Goal: Task Accomplishment & Management: Manage account settings

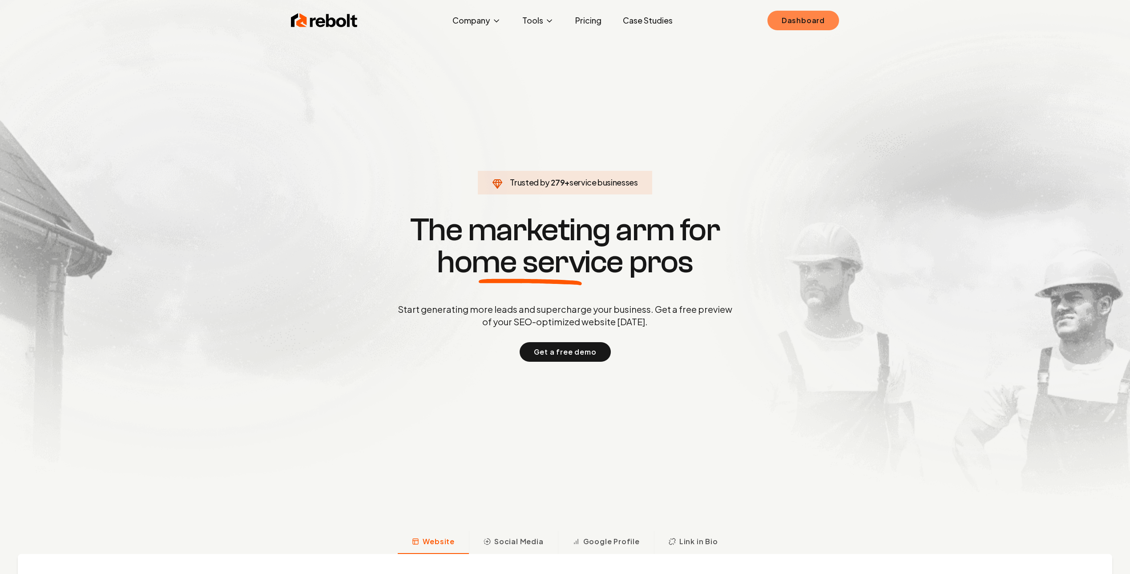
click at [810, 21] on link "Dashboard" at bounding box center [804, 21] width 72 height 20
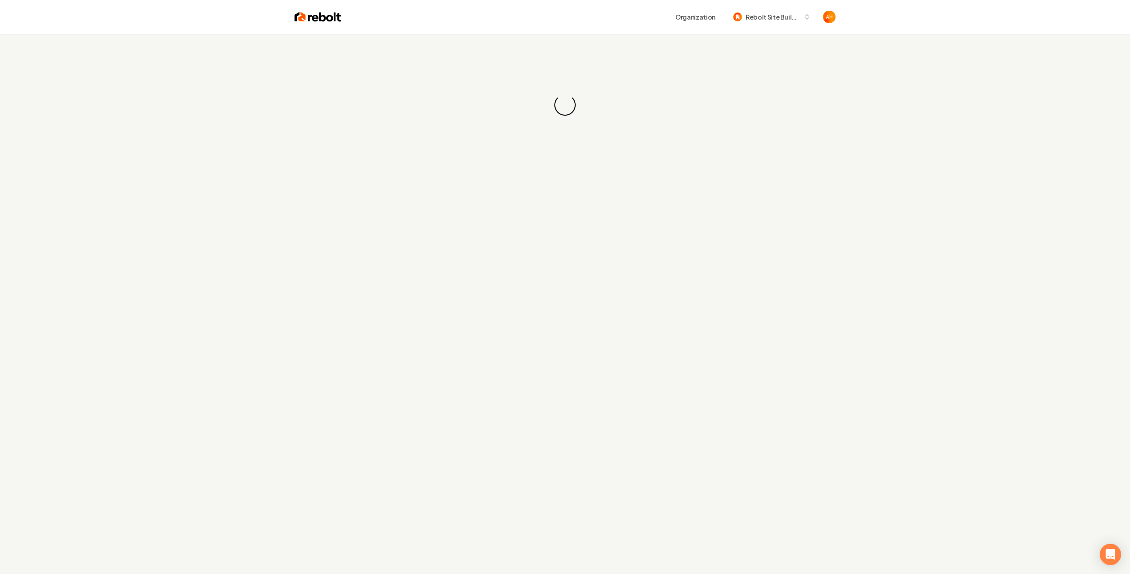
click at [511, 22] on div "Organization Rebolt Site Builder" at bounding box center [588, 17] width 494 height 16
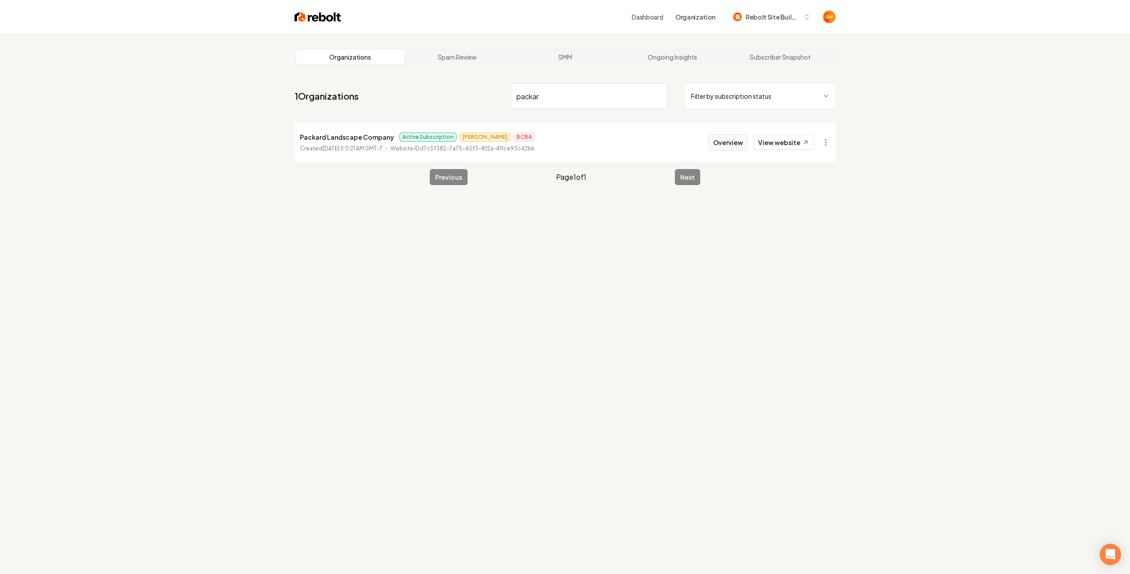
type input "packar"
click at [737, 146] on button "Overview" at bounding box center [729, 142] width 40 height 16
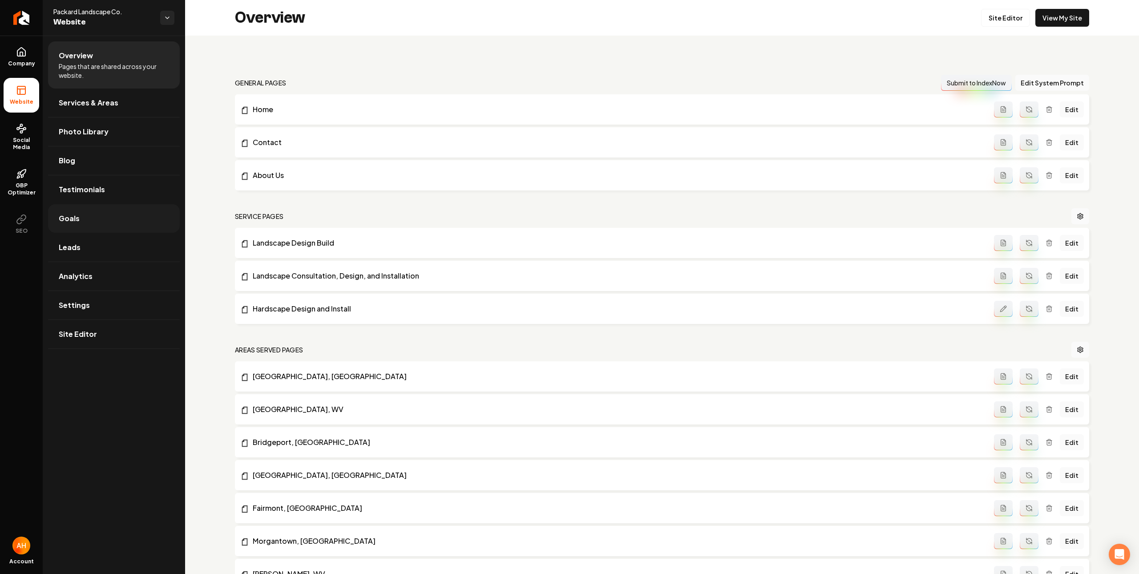
click at [109, 211] on link "Goals" at bounding box center [114, 218] width 132 height 28
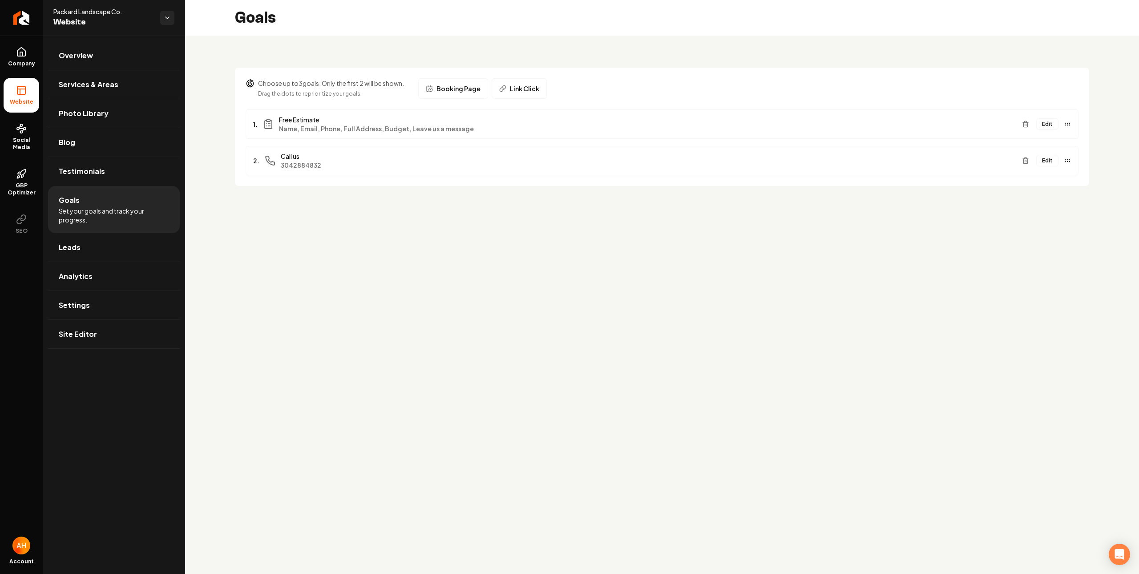
click at [1050, 123] on button "Edit" at bounding box center [1048, 124] width 22 height 12
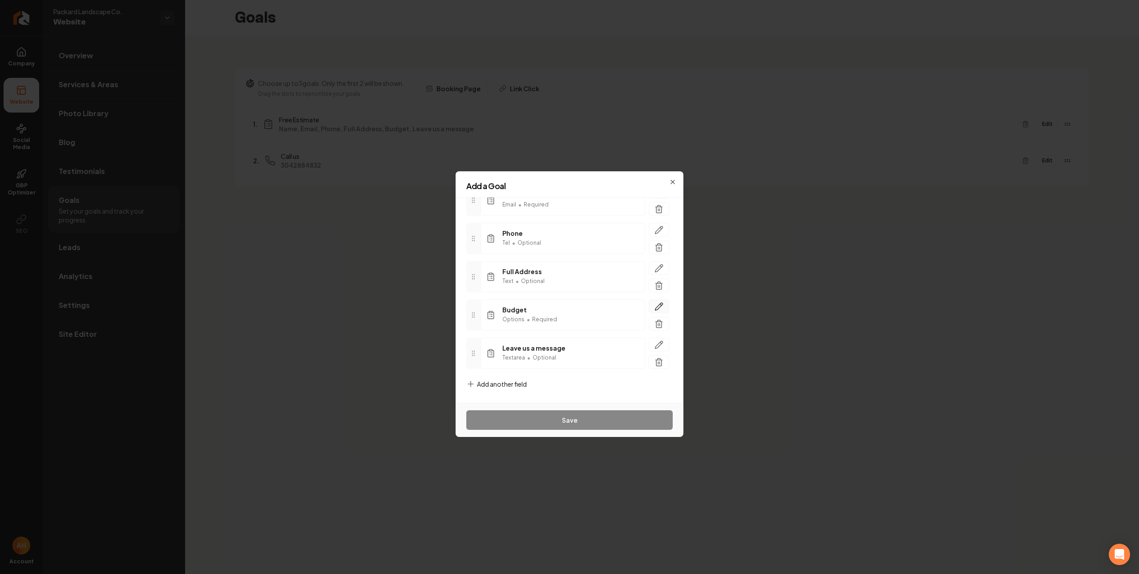
click at [652, 301] on button "button" at bounding box center [659, 307] width 20 height 14
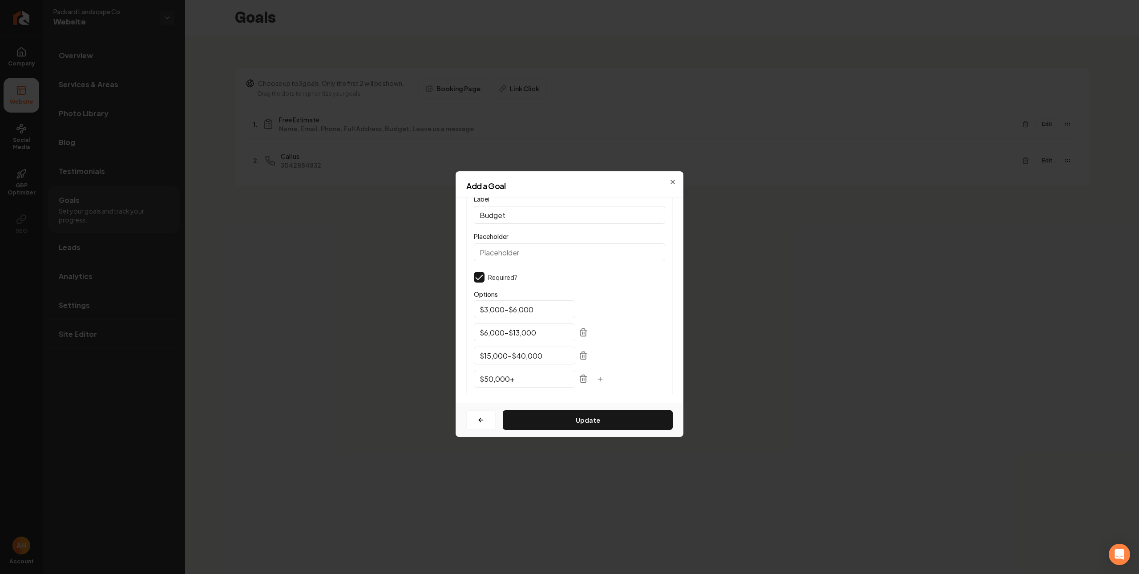
drag, startPoint x: 489, startPoint y: 309, endPoint x: 535, endPoint y: 273, distance: 58.4
click at [489, 309] on input "$3,000-$6,000" at bounding box center [524, 309] width 101 height 18
type input "$5,000-$10,000"
type input "$10,000-$15,000"
click at [673, 182] on div "Add a Goal" at bounding box center [570, 190] width 228 height 16
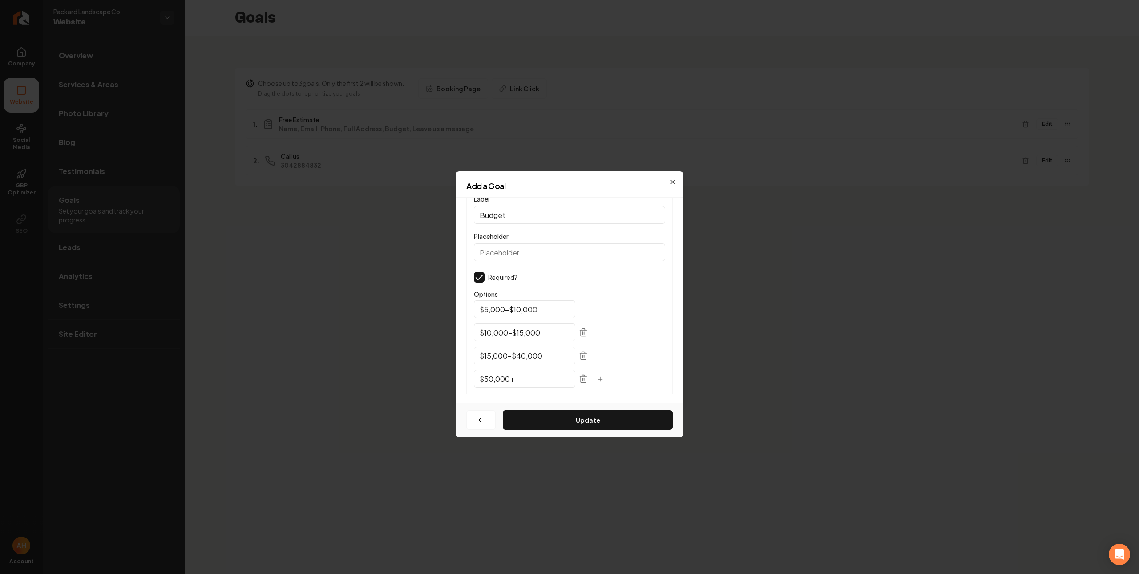
click at [672, 182] on h2 "Add a Goal" at bounding box center [569, 186] width 206 height 8
click at [673, 181] on icon "button" at bounding box center [672, 181] width 7 height 7
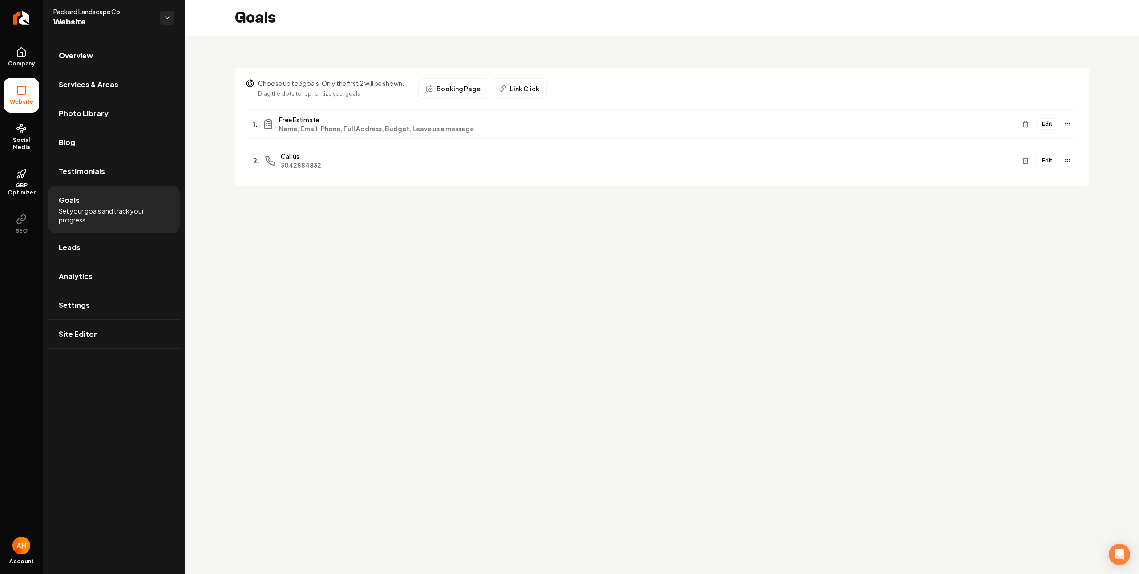
click at [1044, 120] on button "Edit" at bounding box center [1048, 124] width 22 height 12
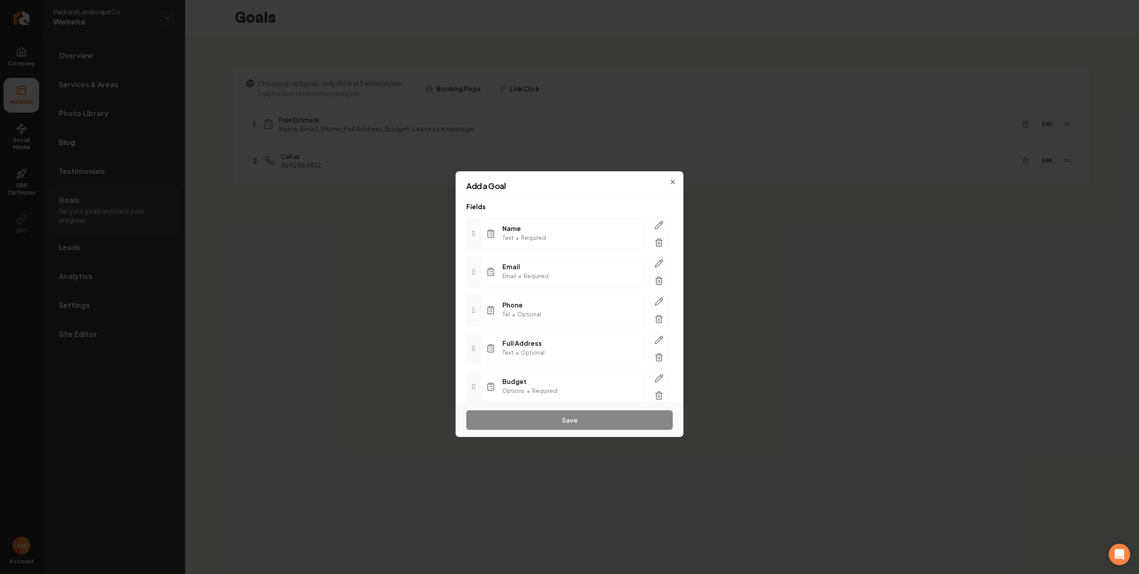
scroll to position [120, 0]
click at [655, 304] on button "button" at bounding box center [659, 307] width 20 height 14
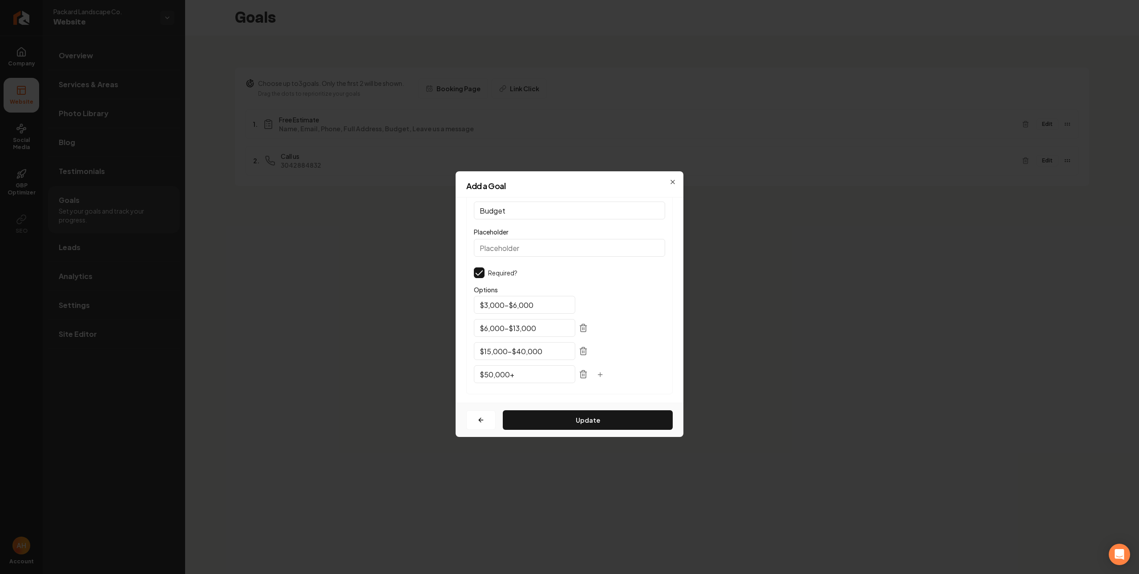
scroll to position [12, 0]
click at [487, 297] on input "$3,000-$6,000" at bounding box center [524, 298] width 101 height 18
click at [488, 311] on input "$3,000-$6,000" at bounding box center [524, 309] width 101 height 18
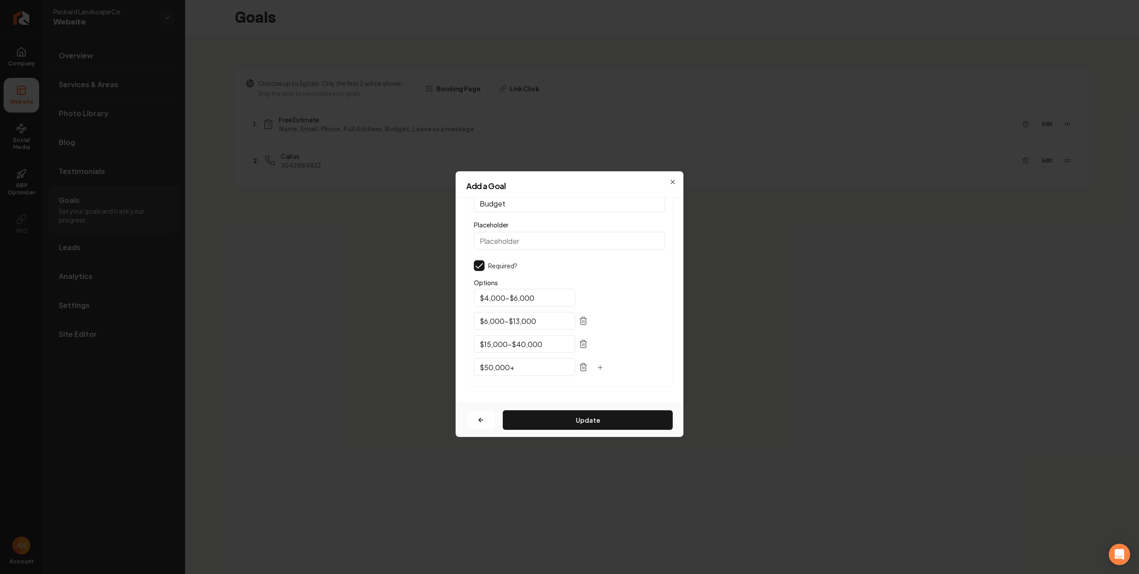
click at [518, 300] on input "$4,000-$6,000" at bounding box center [524, 298] width 101 height 18
type input "$4,000-$8,000"
drag, startPoint x: 486, startPoint y: 321, endPoint x: 528, endPoint y: 290, distance: 52.8
click at [487, 320] on input "$6,000-$13,000" at bounding box center [524, 321] width 101 height 18
type input "$8,000-$15,000"
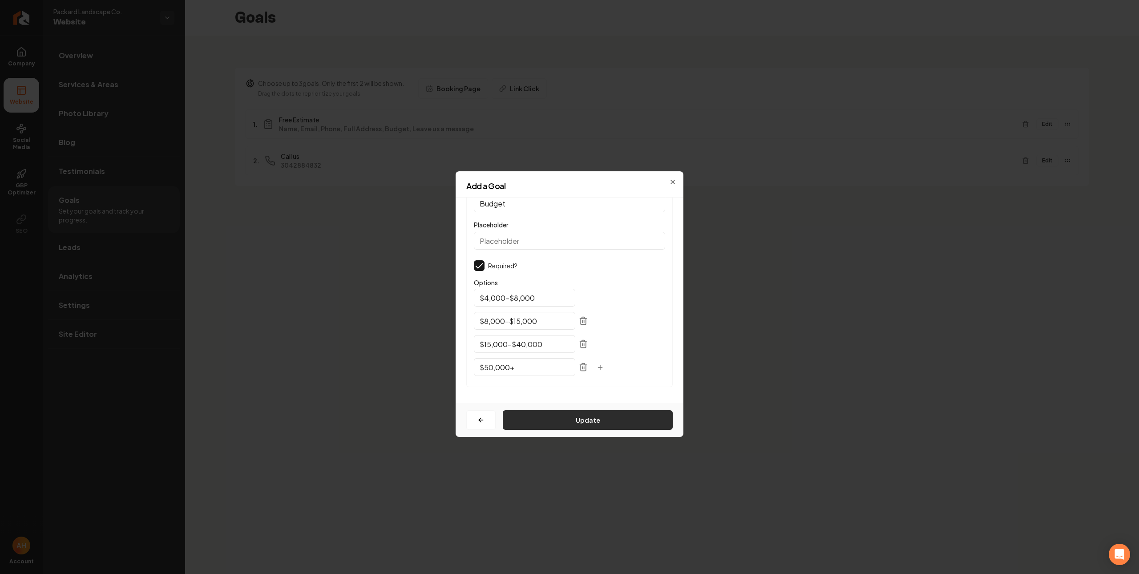
click at [573, 420] on button "Update" at bounding box center [588, 420] width 170 height 20
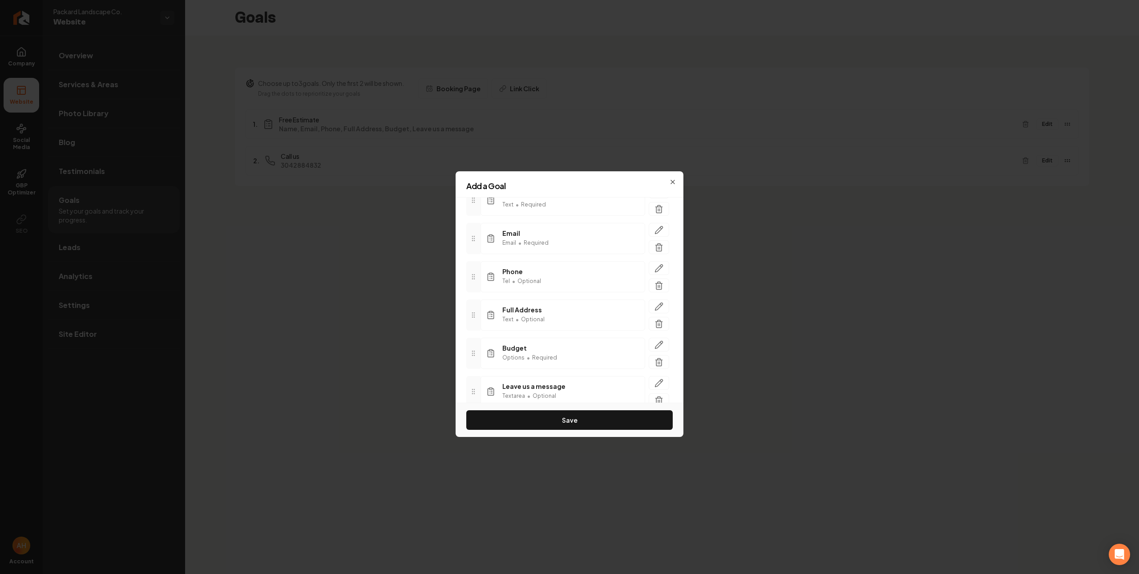
scroll to position [120, 0]
click at [576, 421] on button "Save" at bounding box center [569, 420] width 206 height 20
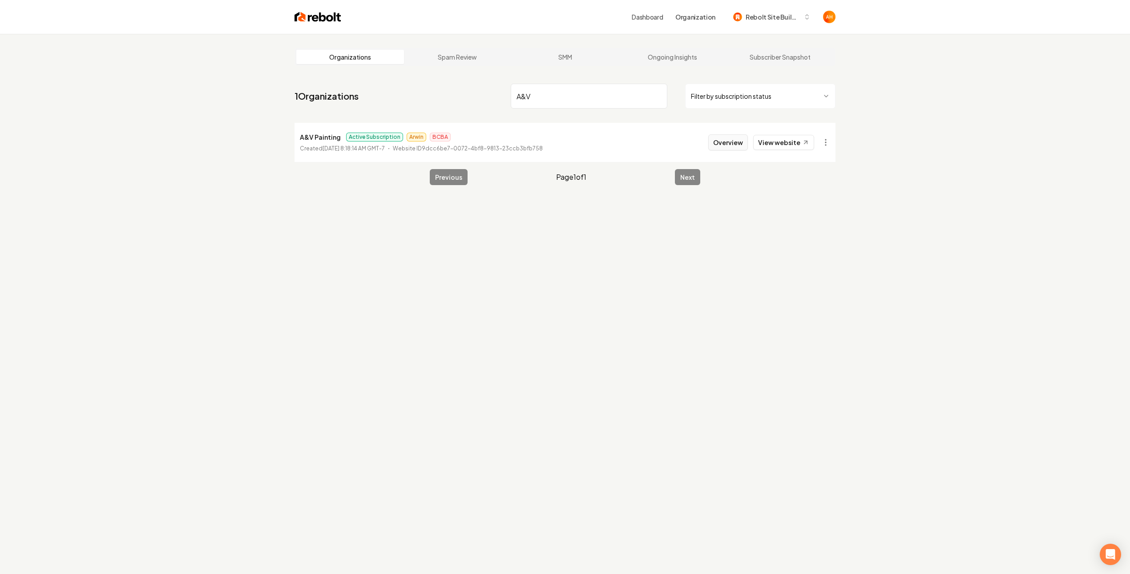
type input "A&V"
click at [733, 142] on button "Overview" at bounding box center [729, 142] width 40 height 16
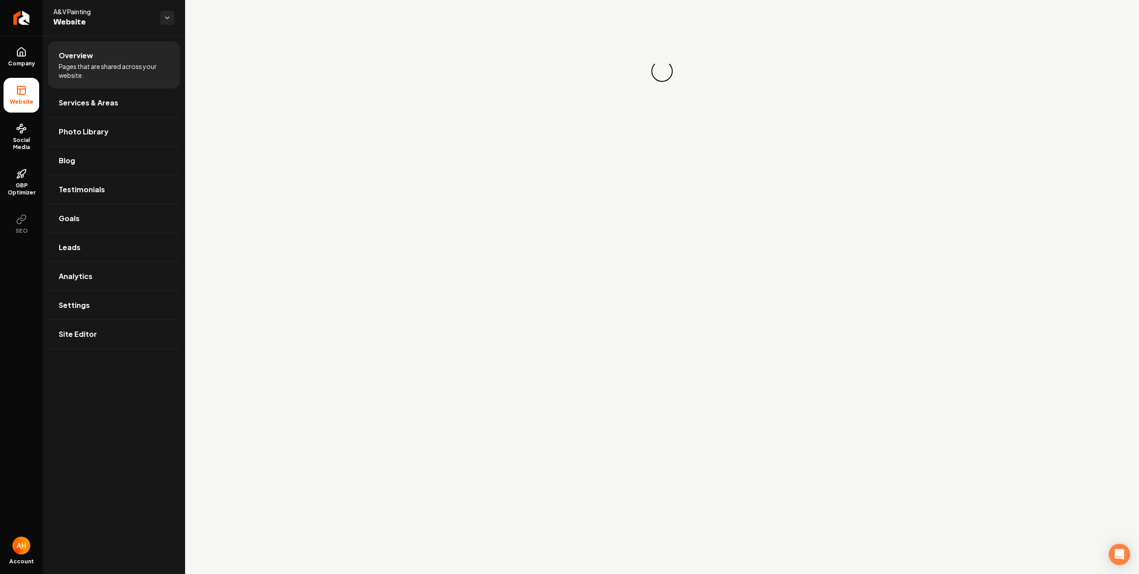
click at [2, 133] on ul "Company Website Social Media GBP Optimizer SEO" at bounding box center [21, 141] width 43 height 210
click at [5, 130] on link "Social Media" at bounding box center [22, 137] width 36 height 42
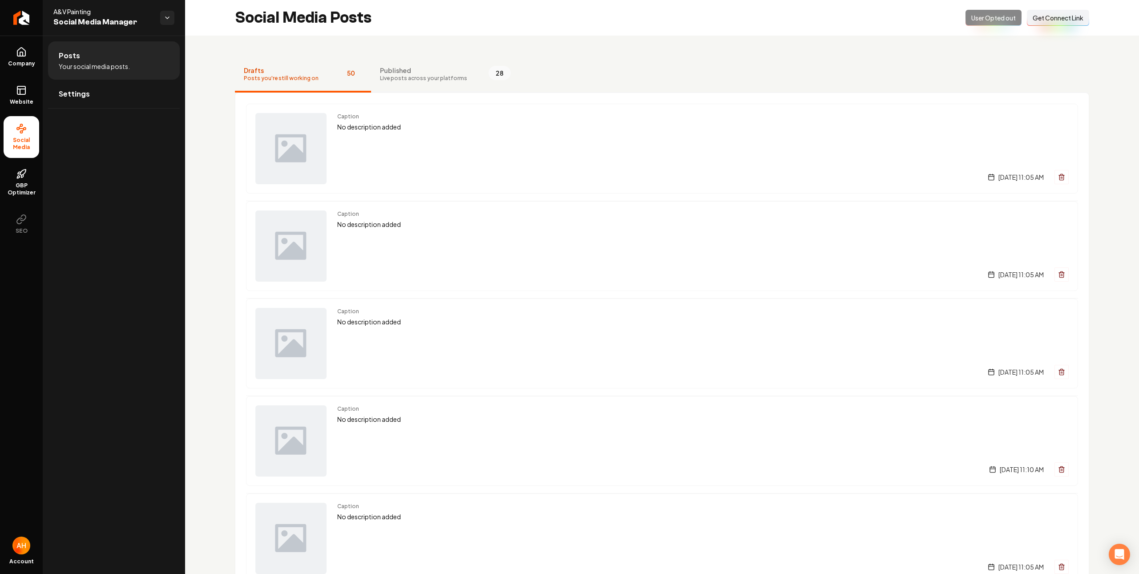
click at [405, 80] on span "Live posts across your platforms" at bounding box center [423, 78] width 87 height 7
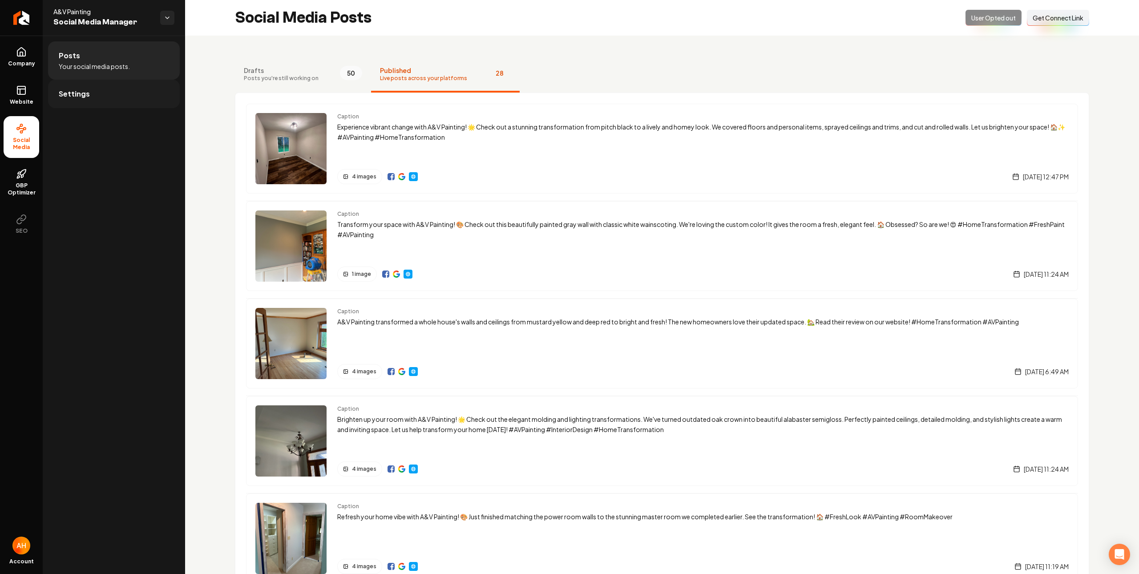
click at [128, 97] on link "Settings" at bounding box center [114, 94] width 132 height 28
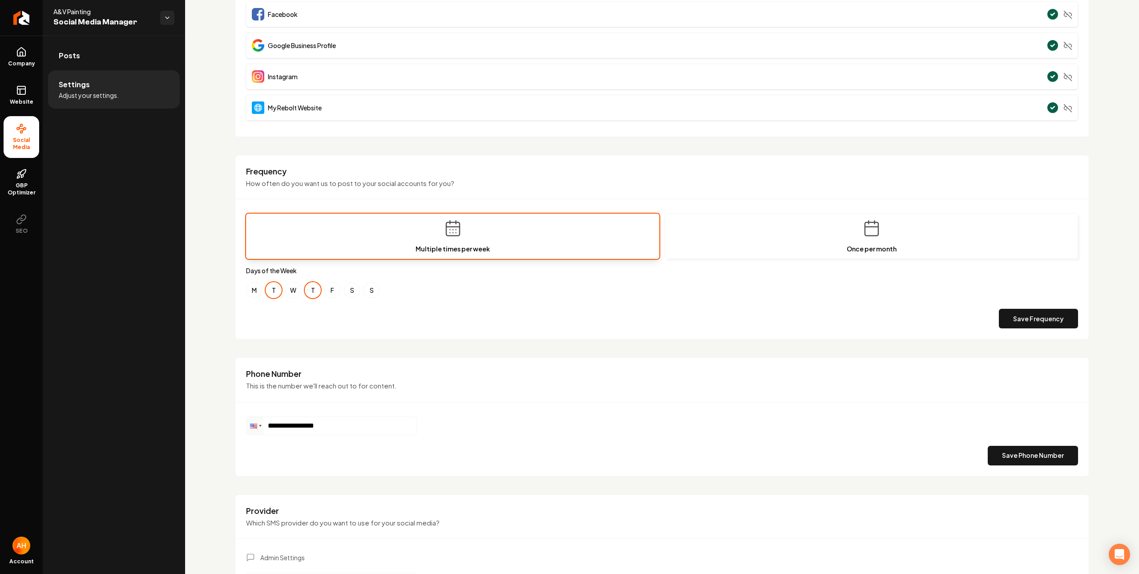
scroll to position [226, 0]
